Goal: Task Accomplishment & Management: Use online tool/utility

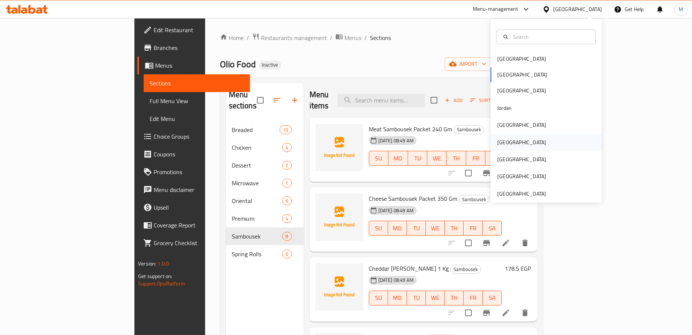
click at [510, 144] on div "[GEOGRAPHIC_DATA]" at bounding box center [521, 142] width 49 height 8
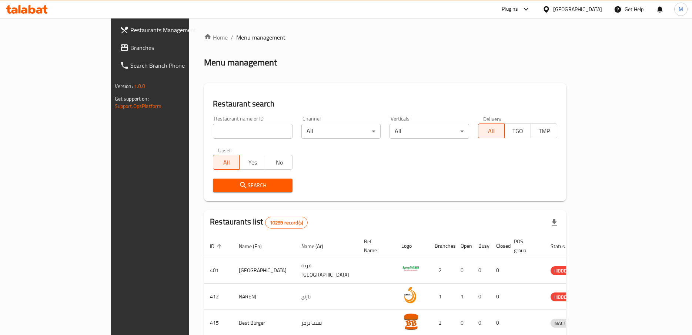
click at [218, 130] on input "search" at bounding box center [253, 131] width 80 height 15
paste input "Roses & Gifts Corner"
type input "Roses & Gifts Corner"
click at [221, 185] on span "Search" at bounding box center [253, 185] width 68 height 9
click at [221, 185] on div at bounding box center [346, 167] width 692 height 335
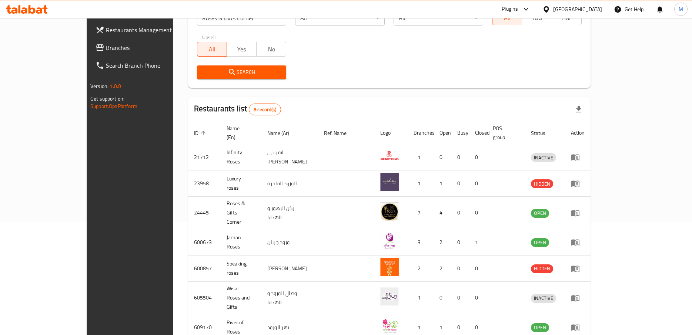
scroll to position [38, 0]
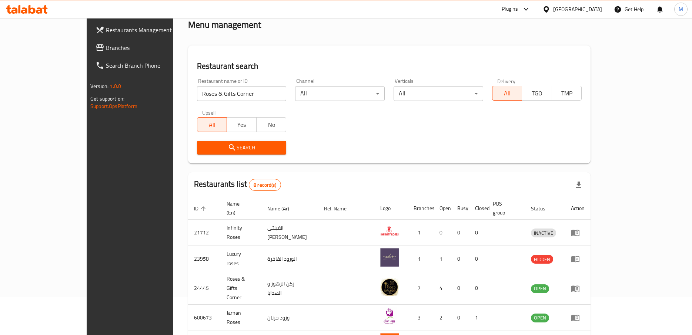
click at [209, 150] on span "Search" at bounding box center [242, 147] width 78 height 9
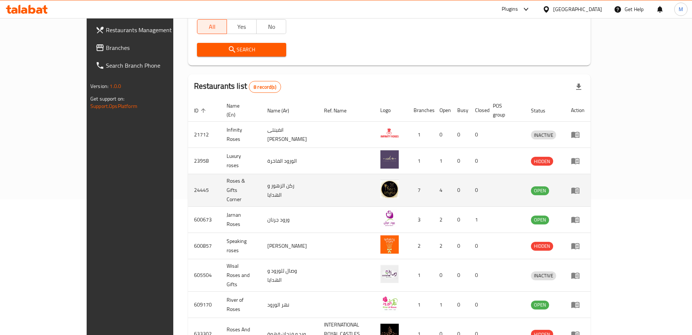
scroll to position [163, 0]
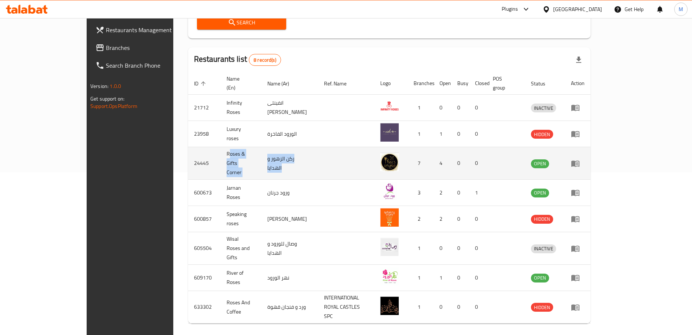
drag, startPoint x: 222, startPoint y: 156, endPoint x: 378, endPoint y: 155, distance: 155.8
click at [378, 155] on tr "24445 Roses & Gifts Corner ركن الزھور و الھدايا 7 4 0 0 OPEN" at bounding box center [389, 163] width 402 height 33
click at [590, 151] on td "enhanced table" at bounding box center [578, 163] width 26 height 33
click at [579, 161] on icon "enhanced table" at bounding box center [575, 164] width 8 height 6
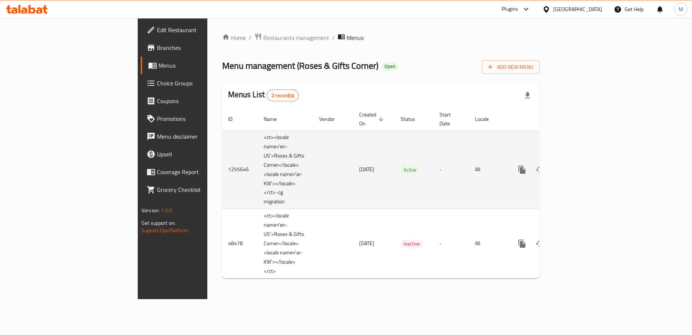
click at [353, 144] on td "[DATE]" at bounding box center [373, 169] width 41 height 79
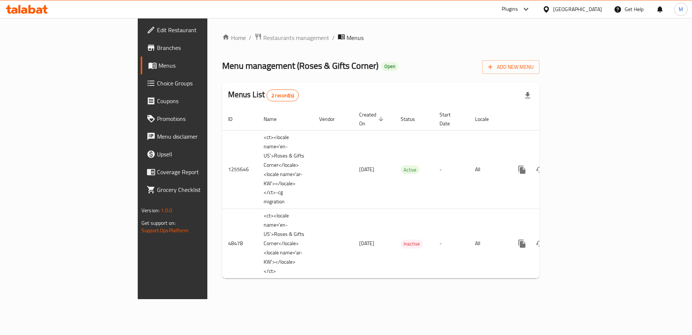
click at [157, 43] on span "Branches" at bounding box center [202, 47] width 90 height 9
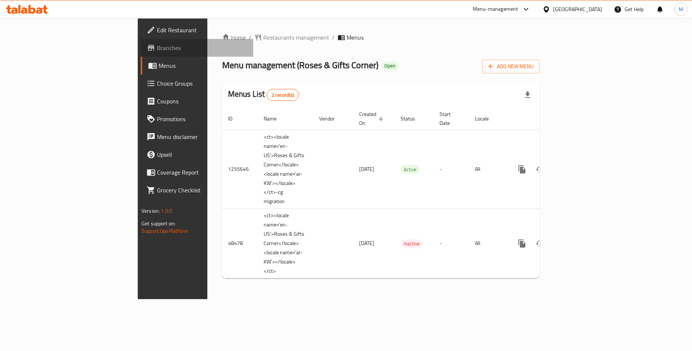
click at [157, 48] on span "Branches" at bounding box center [202, 47] width 90 height 9
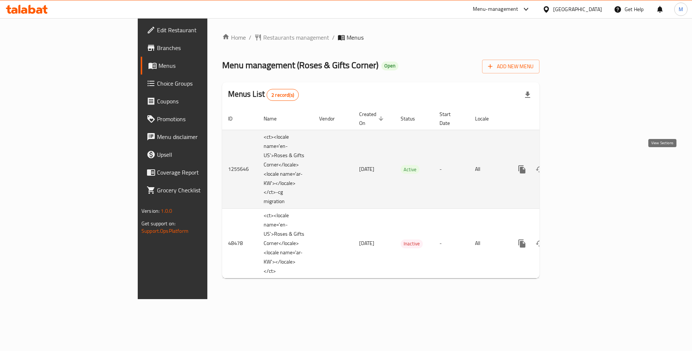
click at [580, 165] on icon "enhanced table" at bounding box center [575, 169] width 9 height 9
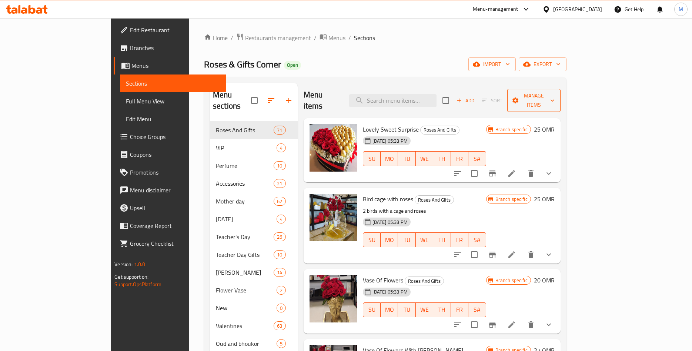
click at [554, 95] on span "Manage items" at bounding box center [533, 100] width 41 height 19
click at [647, 179] on span "Copy branch menu" at bounding box center [649, 179] width 47 height 9
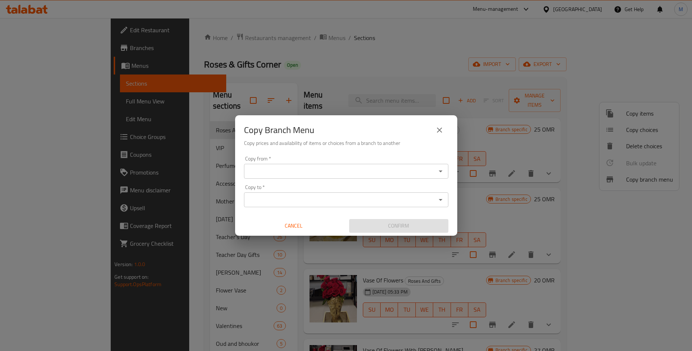
click at [311, 174] on input "Copy from   *" at bounding box center [340, 171] width 188 height 10
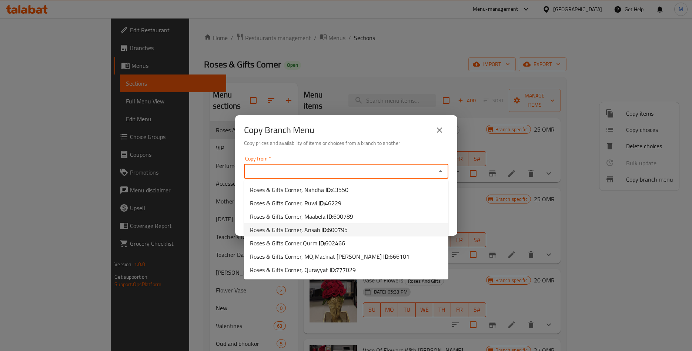
click at [338, 231] on span "600795" at bounding box center [338, 229] width 20 height 11
type input "Roses & Gifts Corner, Ansab"
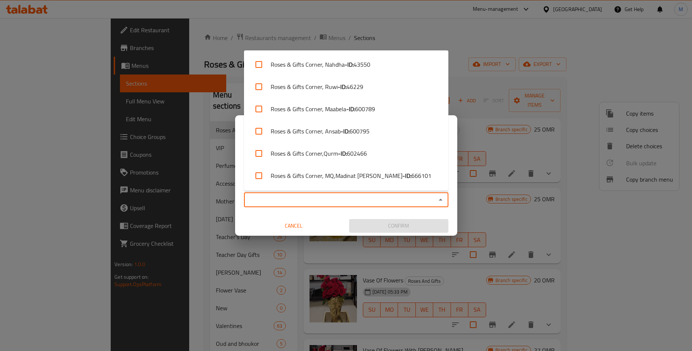
click at [338, 197] on input "Copy to   *" at bounding box center [340, 199] width 188 height 10
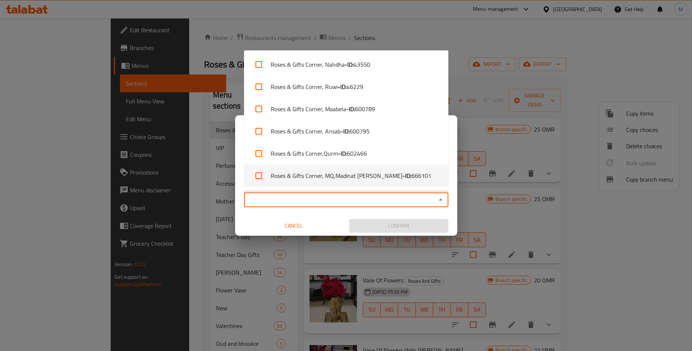
scroll to position [21, 0]
click at [260, 176] on input "checkbox" at bounding box center [259, 177] width 18 height 18
checkbox input "true"
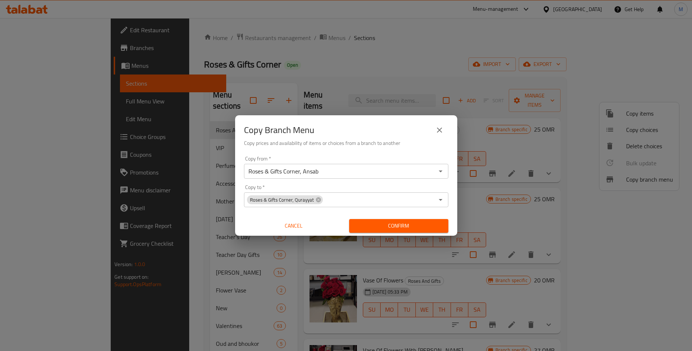
click at [340, 211] on div "Copy from   * Roses & Gifts Corner, Ansab Copy from * Copy to   * Roses & Gifts…" at bounding box center [346, 194] width 222 height 83
click at [396, 225] on span "Confirm" at bounding box center [398, 225] width 87 height 9
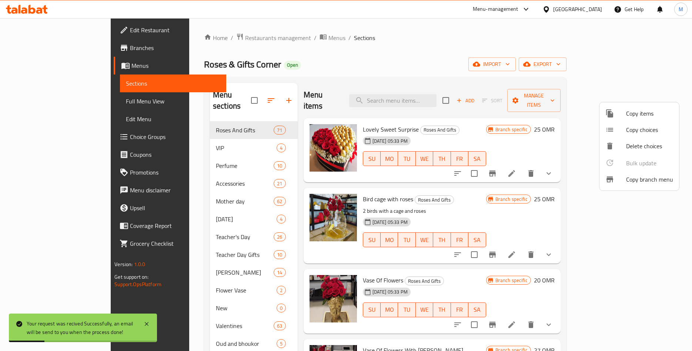
click at [465, 55] on div at bounding box center [346, 175] width 692 height 351
